Goal: Transaction & Acquisition: Purchase product/service

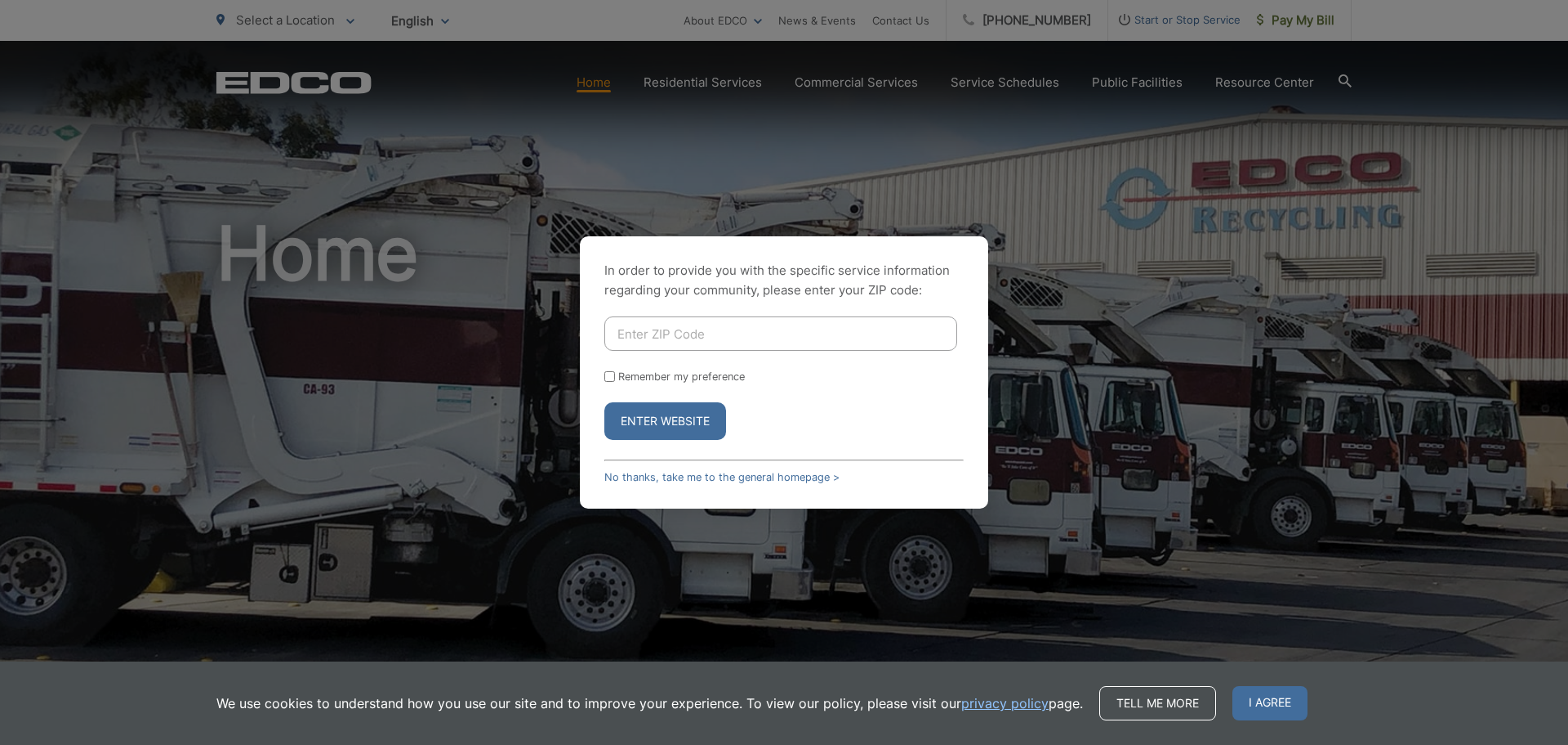
click at [645, 334] on input "Enter ZIP Code" at bounding box center [781, 333] width 353 height 34
click at [1120, 428] on div "In order to provide you with the specific service information regarding your co…" at bounding box center [784, 372] width 1568 height 745
click at [707, 338] on input "Enter ZIP Code" at bounding box center [781, 333] width 353 height 34
type input "92026"
click at [650, 429] on button "Enter Website" at bounding box center [665, 421] width 122 height 38
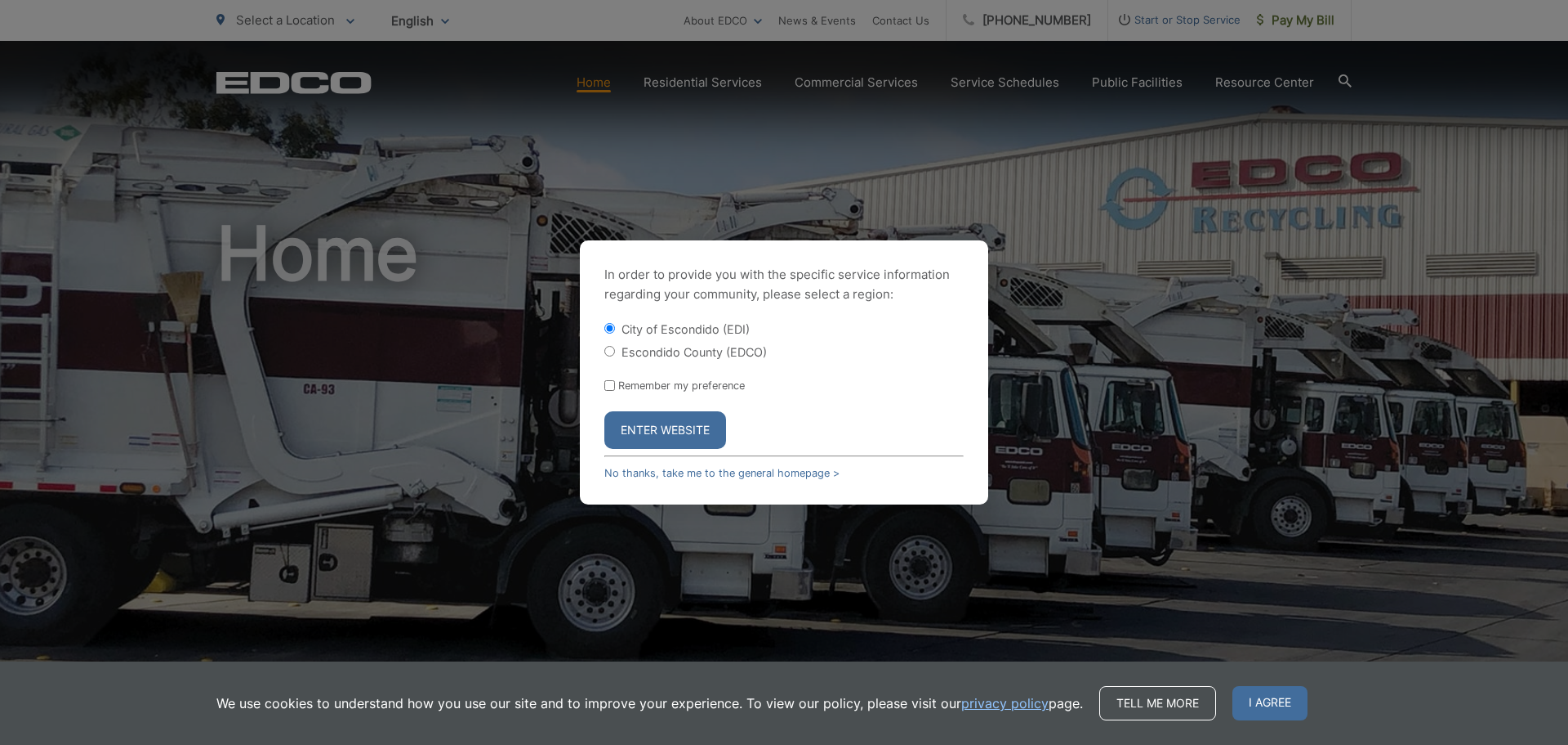
click at [702, 351] on label "Escondido County (EDCO)" at bounding box center [695, 352] width 146 height 14
click at [615, 351] on input "Escondido County (EDCO)" at bounding box center [609, 351] width 11 height 11
radio input "true"
click at [681, 433] on button "Enter Website" at bounding box center [665, 430] width 122 height 38
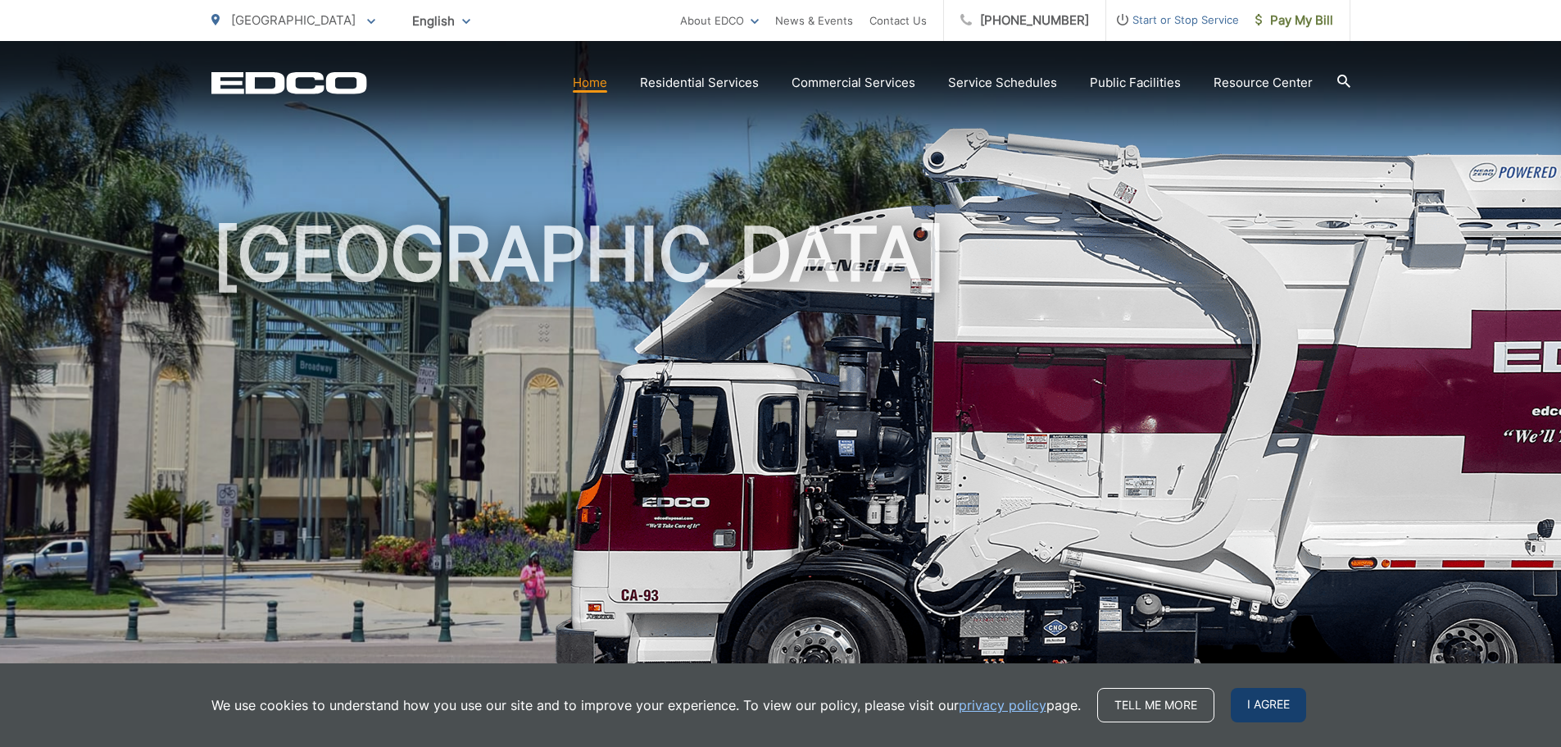
click at [1231, 706] on span "I agree" at bounding box center [1268, 705] width 75 height 34
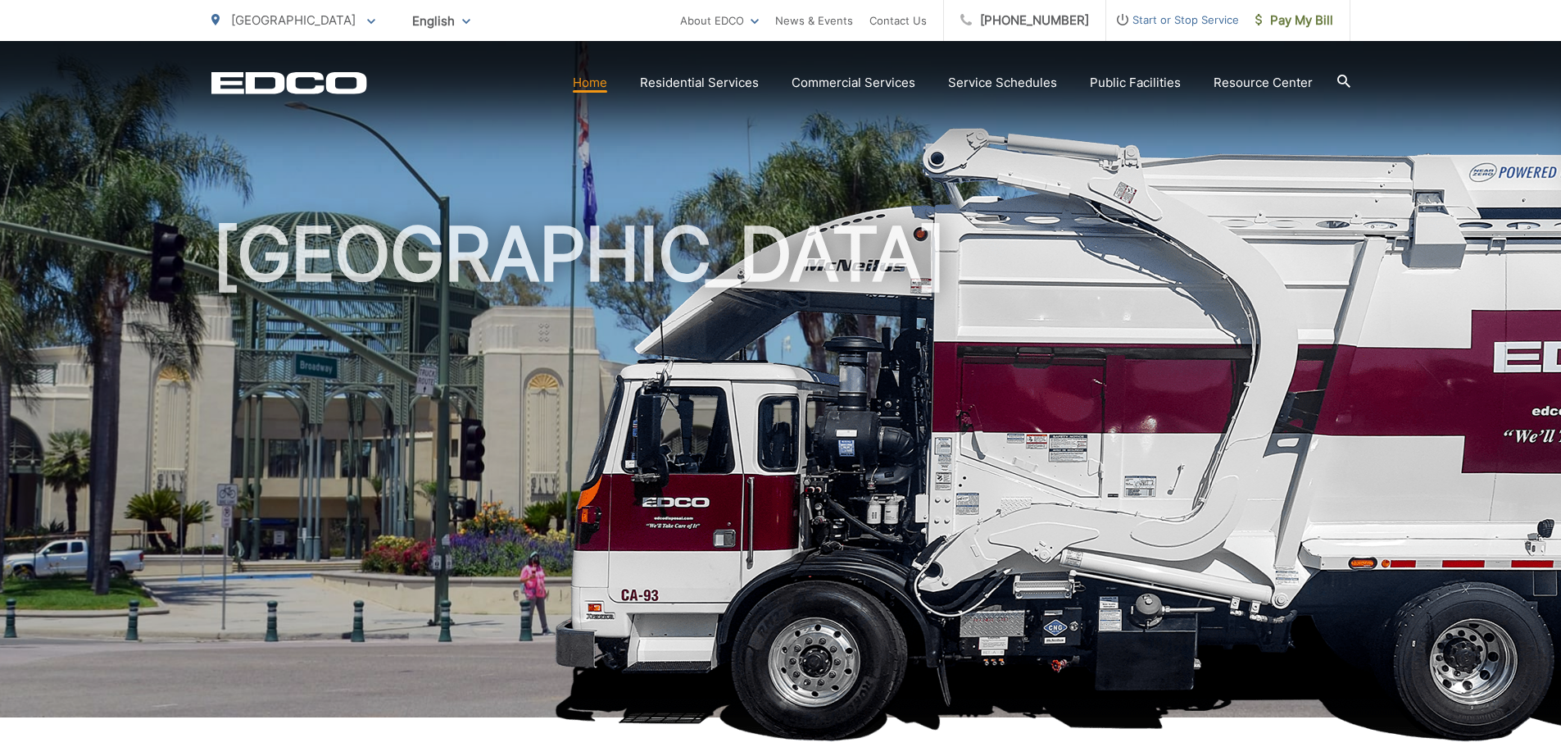
click at [1085, 285] on h1 "[GEOGRAPHIC_DATA]" at bounding box center [780, 472] width 1139 height 519
click at [1003, 143] on div "[GEOGRAPHIC_DATA]" at bounding box center [780, 379] width 1139 height 676
click at [1143, 143] on div "[GEOGRAPHIC_DATA]" at bounding box center [780, 379] width 1139 height 676
click at [1120, 231] on h1 "[GEOGRAPHIC_DATA]" at bounding box center [780, 472] width 1139 height 519
click at [1284, 18] on span "Pay My Bill" at bounding box center [1295, 21] width 78 height 20
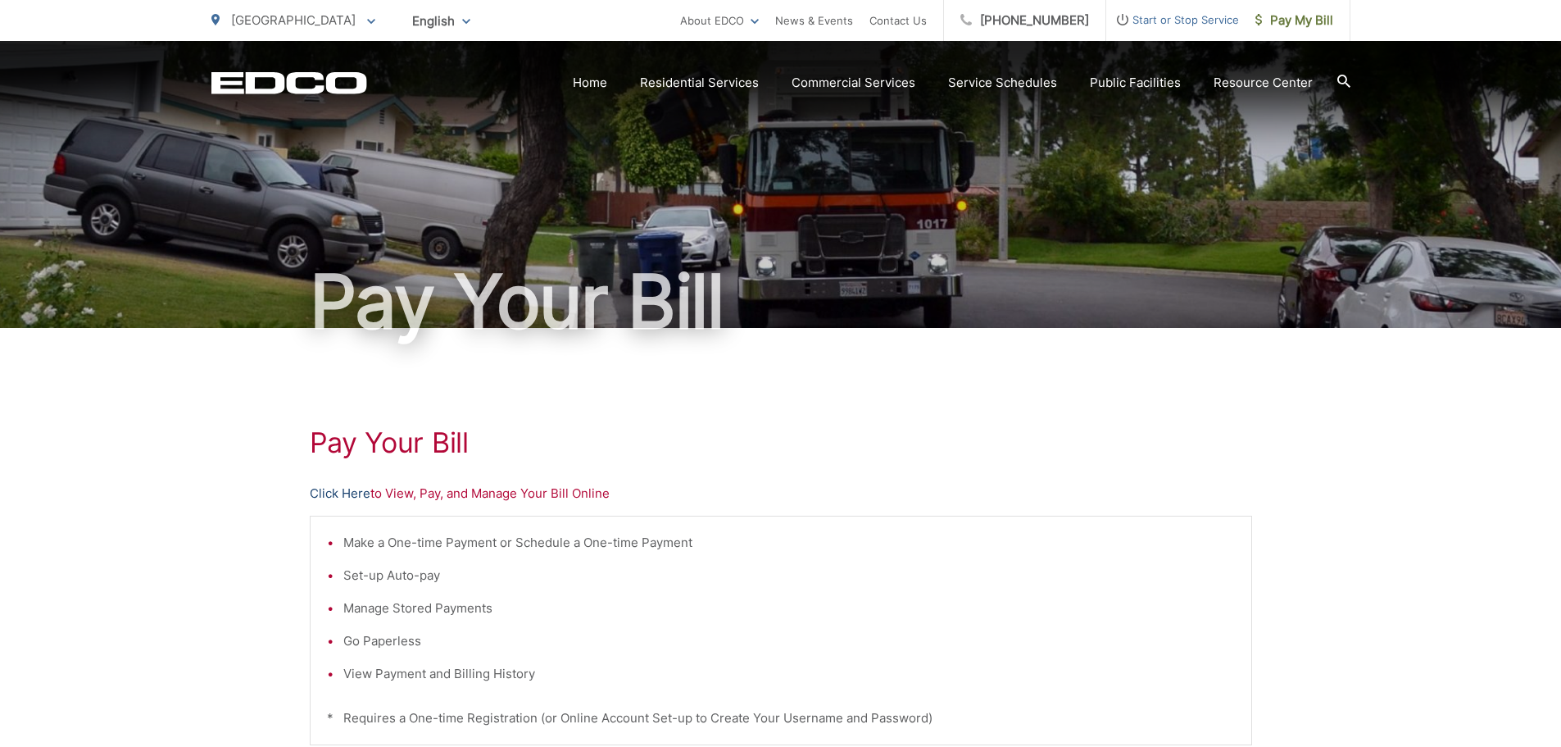
click at [331, 493] on link "Click Here" at bounding box center [340, 494] width 61 height 20
